Goal: Task Accomplishment & Management: Use online tool/utility

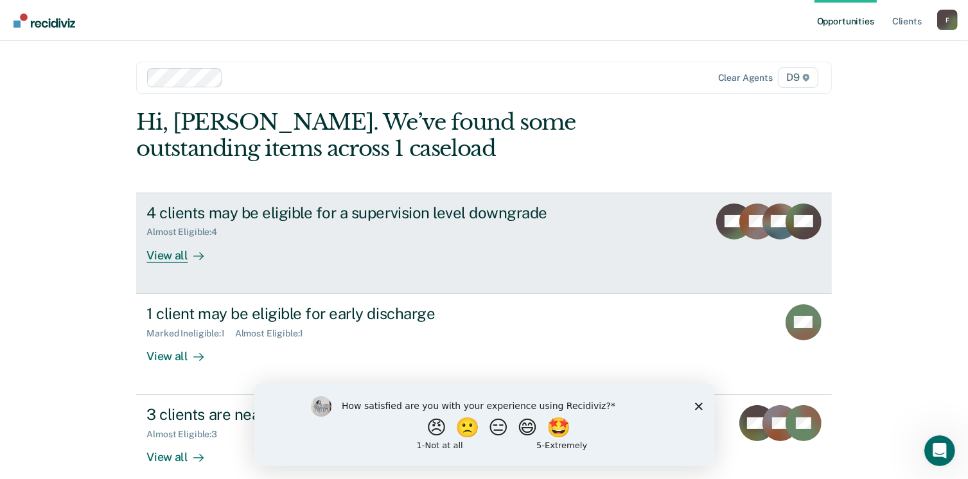
click at [162, 254] on div "View all" at bounding box center [182, 250] width 72 height 25
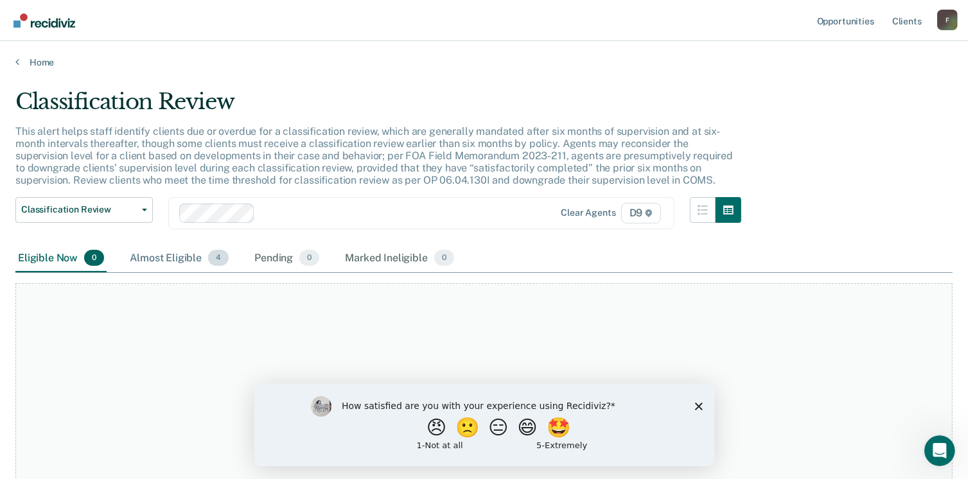
click at [152, 261] on div "Almost Eligible 4" at bounding box center [179, 259] width 104 height 28
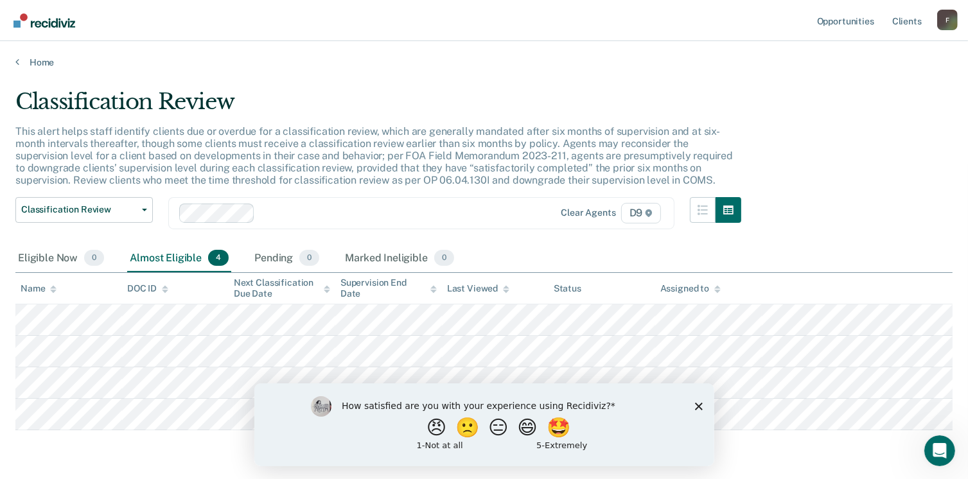
click at [695, 405] on icon "Close survey" at bounding box center [698, 406] width 8 height 8
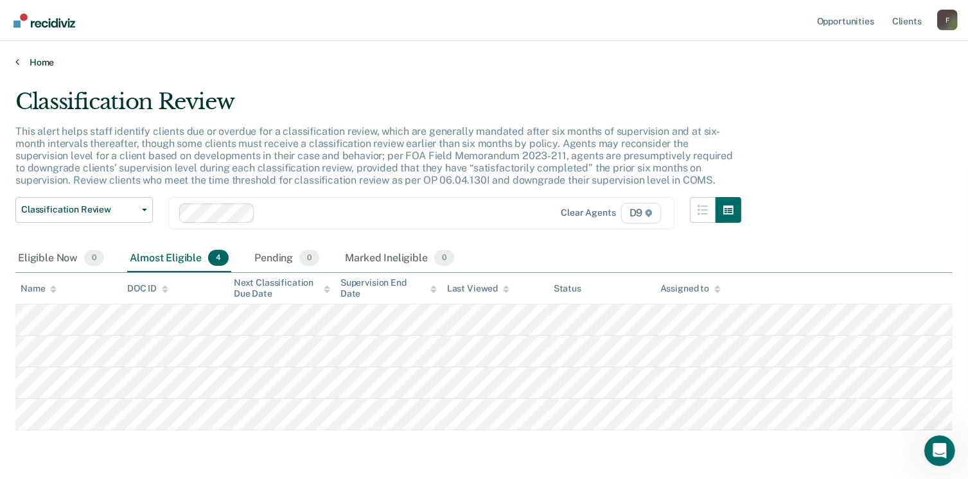
click at [26, 58] on link "Home" at bounding box center [483, 63] width 937 height 12
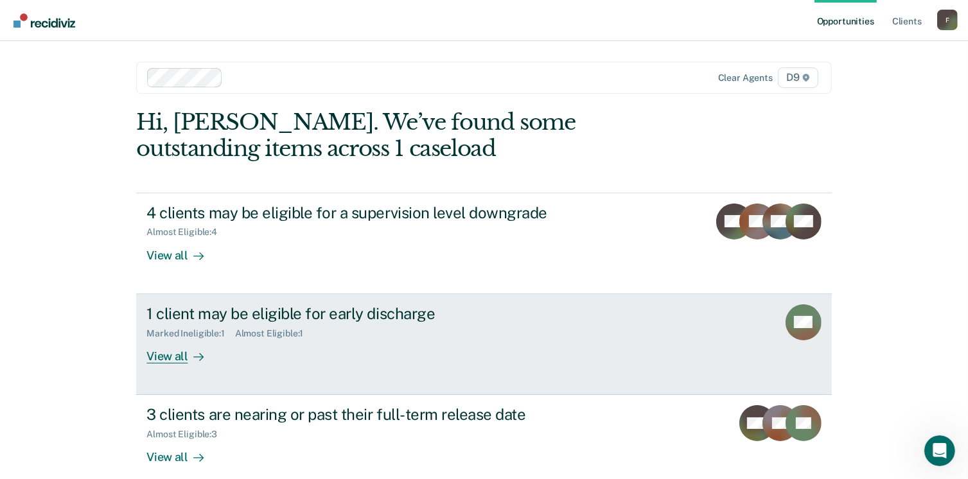
click at [177, 353] on div "View all" at bounding box center [182, 350] width 72 height 25
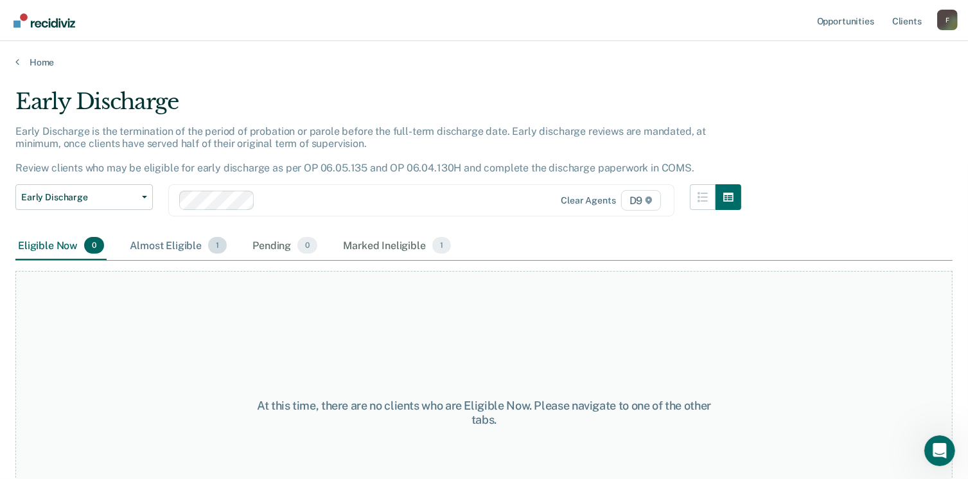
click at [186, 245] on div "Almost Eligible 1" at bounding box center [178, 246] width 102 height 28
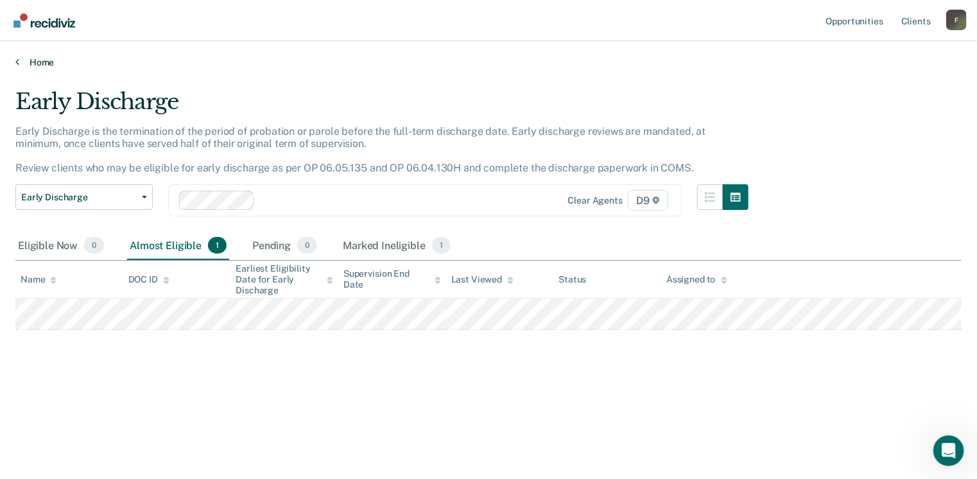
click at [39, 61] on link "Home" at bounding box center [488, 63] width 946 height 12
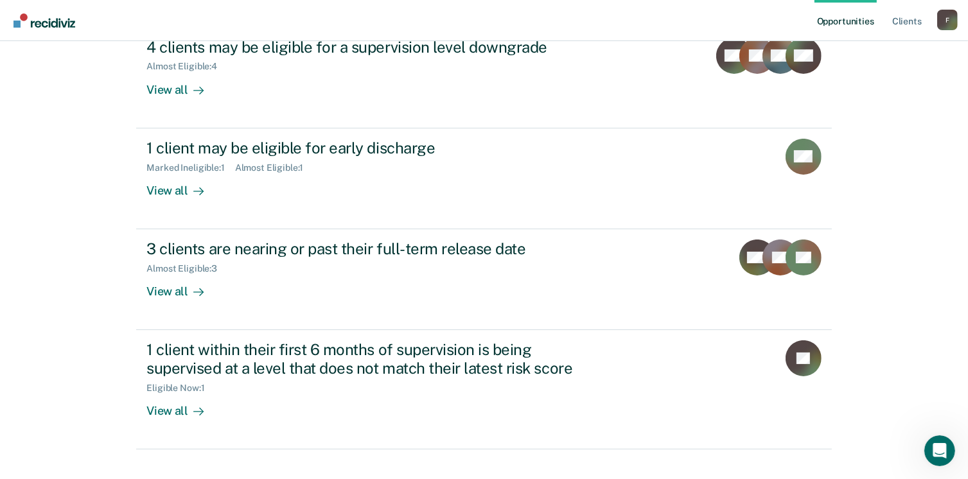
scroll to position [175, 0]
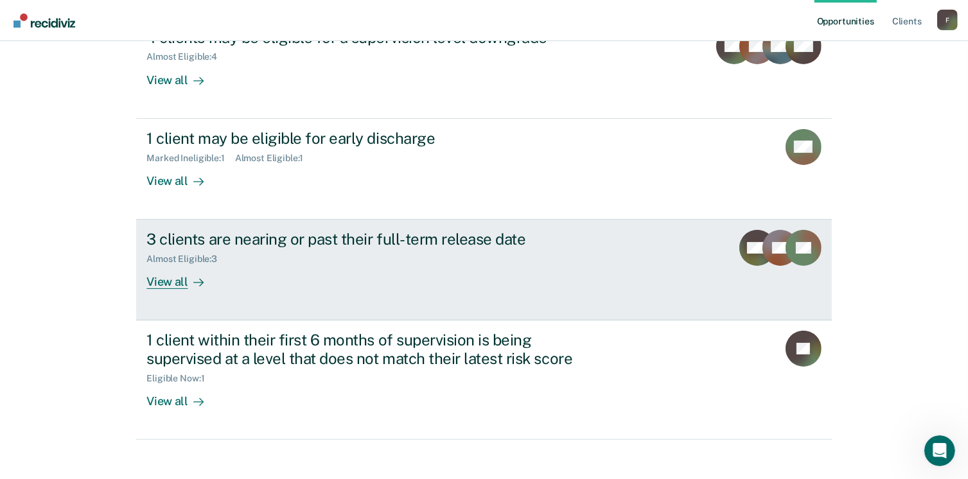
click at [179, 280] on div "View all" at bounding box center [182, 277] width 72 height 25
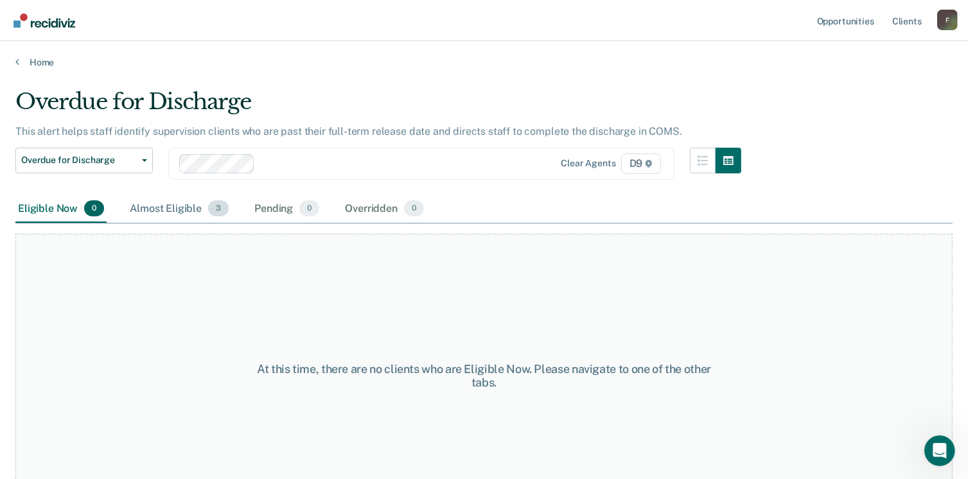
click at [189, 205] on div "Almost Eligible 3" at bounding box center [179, 209] width 104 height 28
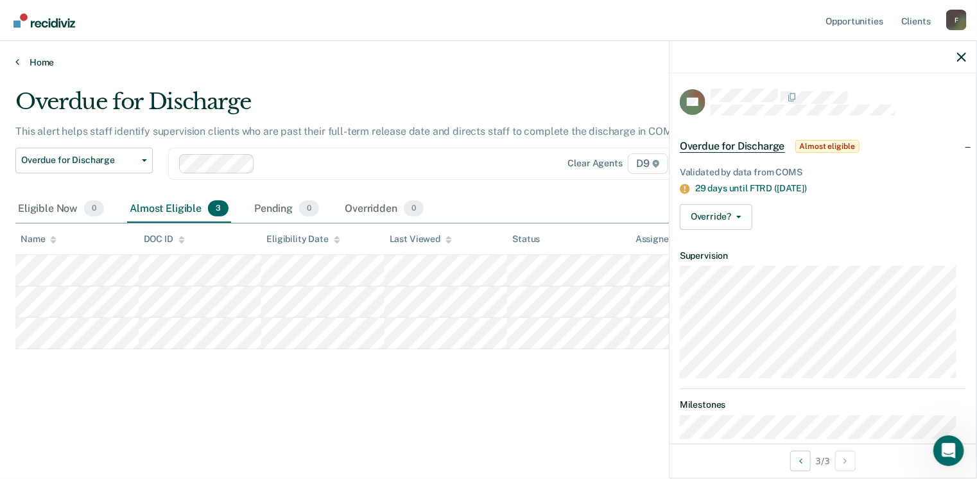
click at [31, 62] on link "Home" at bounding box center [488, 63] width 946 height 12
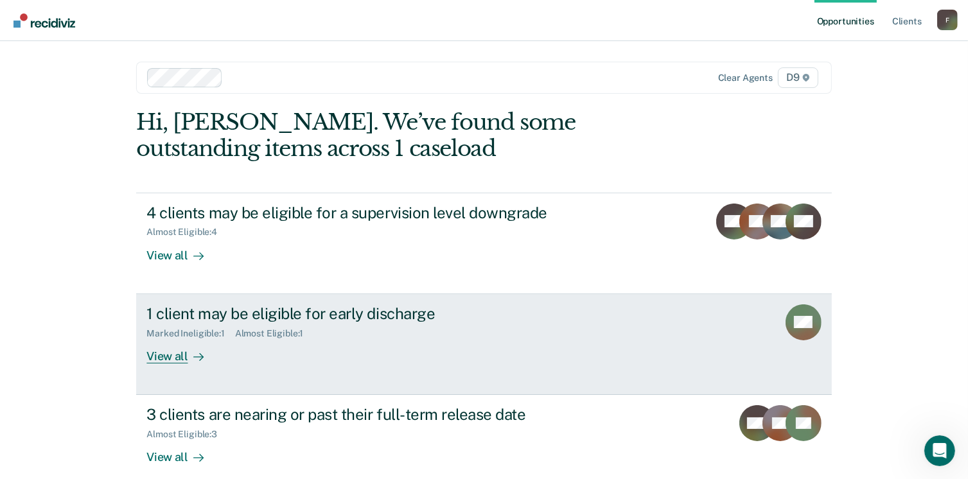
click at [168, 353] on div "View all" at bounding box center [182, 350] width 72 height 25
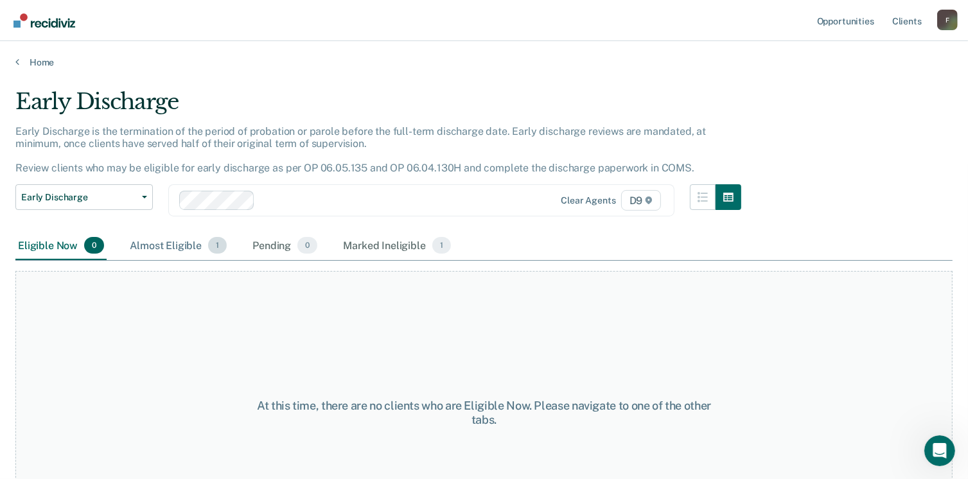
click at [182, 247] on div "Almost Eligible 1" at bounding box center [178, 246] width 102 height 28
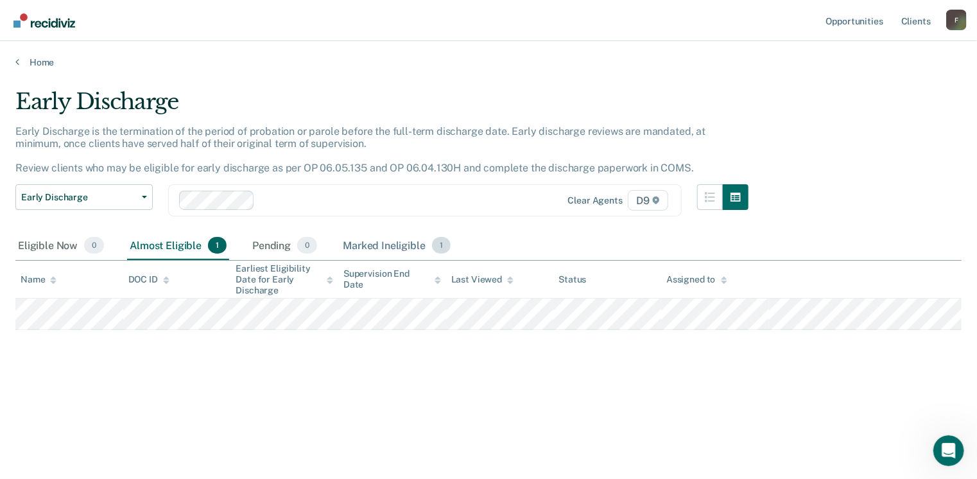
click at [360, 240] on div "Marked Ineligible 1" at bounding box center [396, 246] width 113 height 28
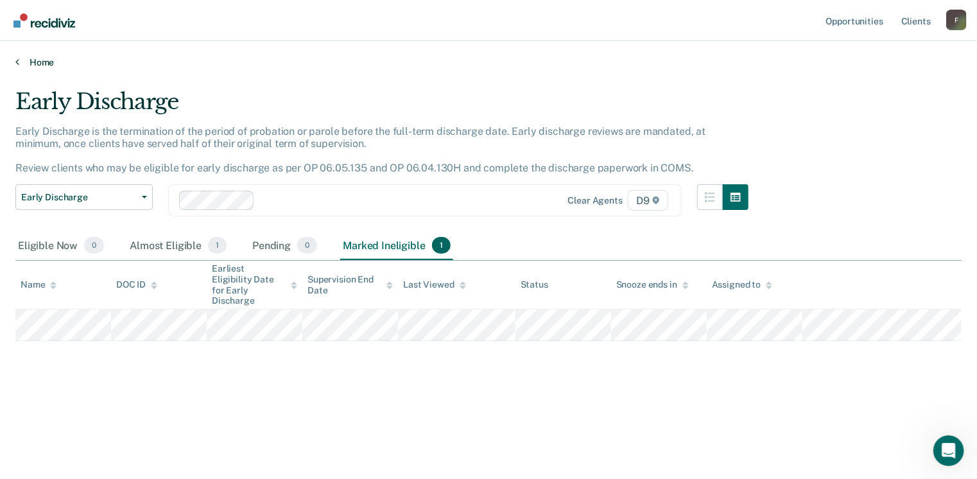
click at [28, 62] on link "Home" at bounding box center [488, 63] width 946 height 12
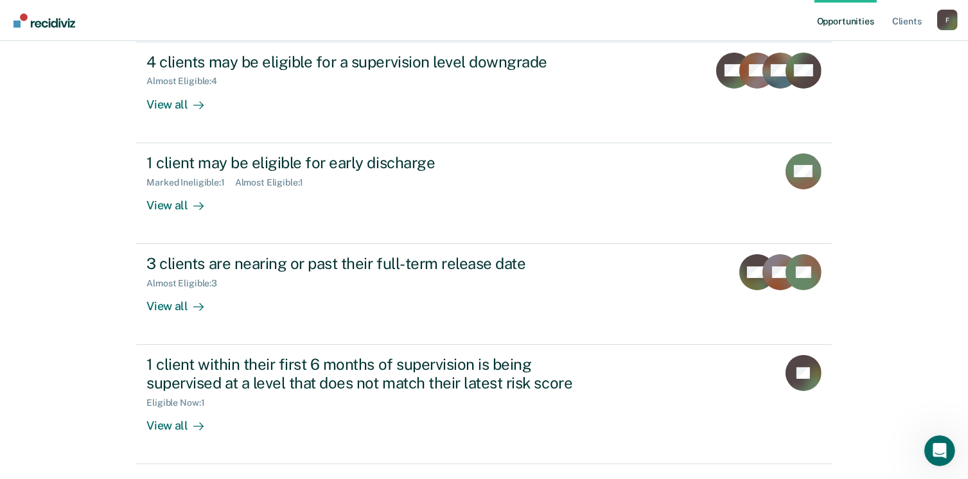
scroll to position [152, 0]
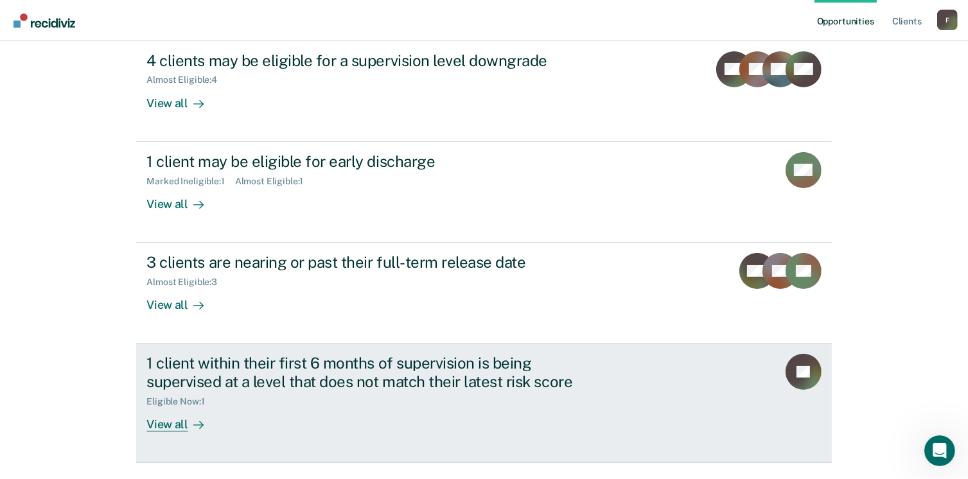
click at [172, 422] on div "View all" at bounding box center [182, 419] width 72 height 25
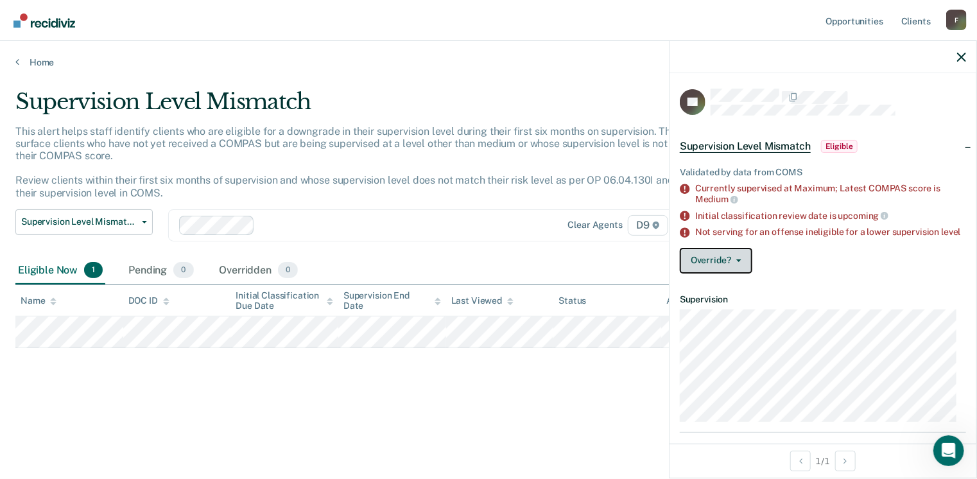
click at [735, 260] on button "Override?" at bounding box center [716, 261] width 73 height 26
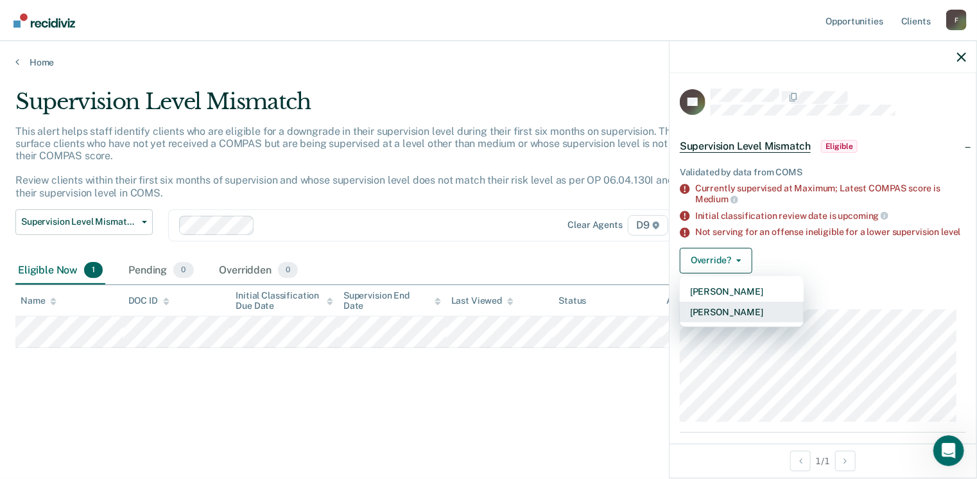
click at [729, 317] on button "[PERSON_NAME]" at bounding box center [742, 312] width 124 height 21
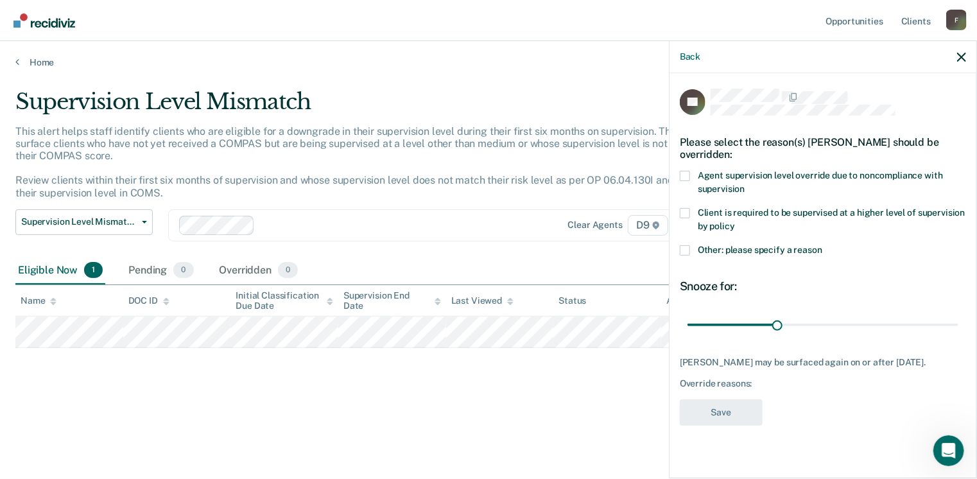
click at [684, 208] on span at bounding box center [685, 213] width 10 height 10
click at [735, 222] on input "Client is required to be supervised at a higher level of supervision by policy" at bounding box center [735, 222] width 0 height 0
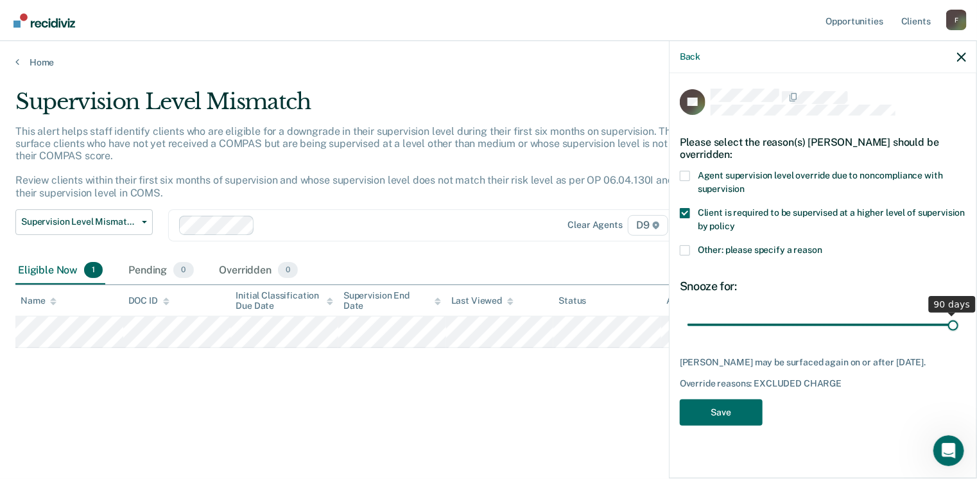
drag, startPoint x: 779, startPoint y: 325, endPoint x: 981, endPoint y: 322, distance: 202.3
type input "90"
click at [959, 322] on input "range" at bounding box center [823, 325] width 271 height 22
click at [716, 410] on button "Save" at bounding box center [721, 412] width 83 height 26
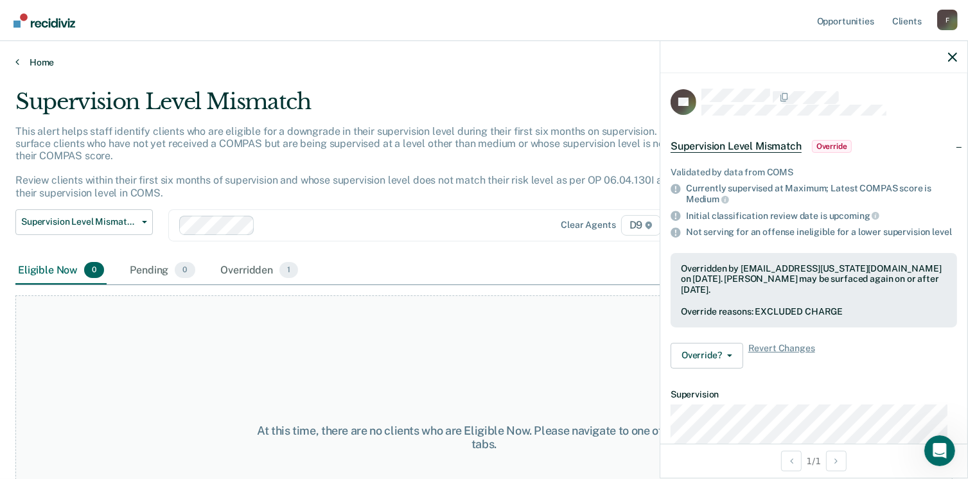
click at [35, 63] on link "Home" at bounding box center [483, 63] width 937 height 12
